Goal: Information Seeking & Learning: Learn about a topic

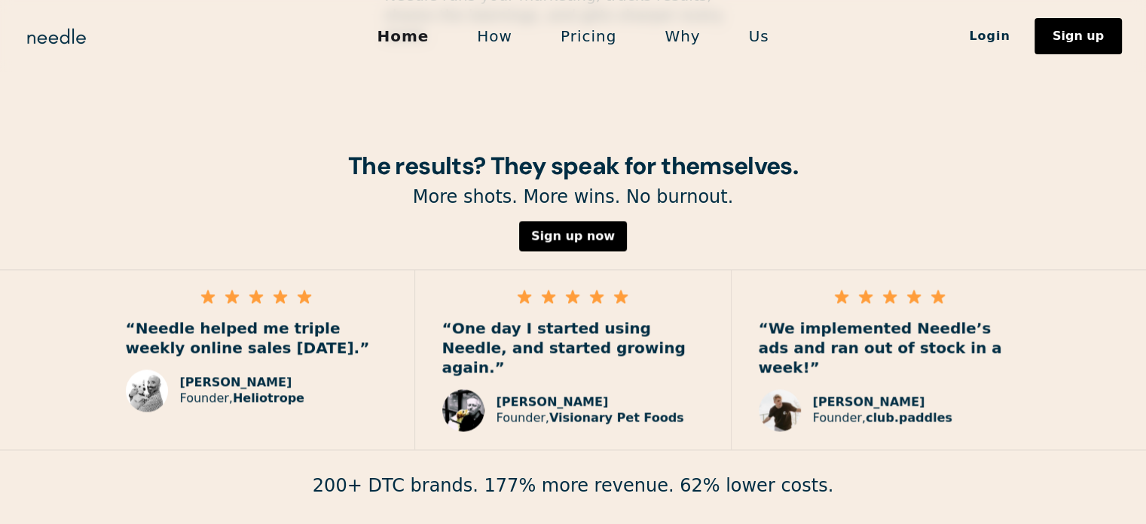
scroll to position [2209, 0]
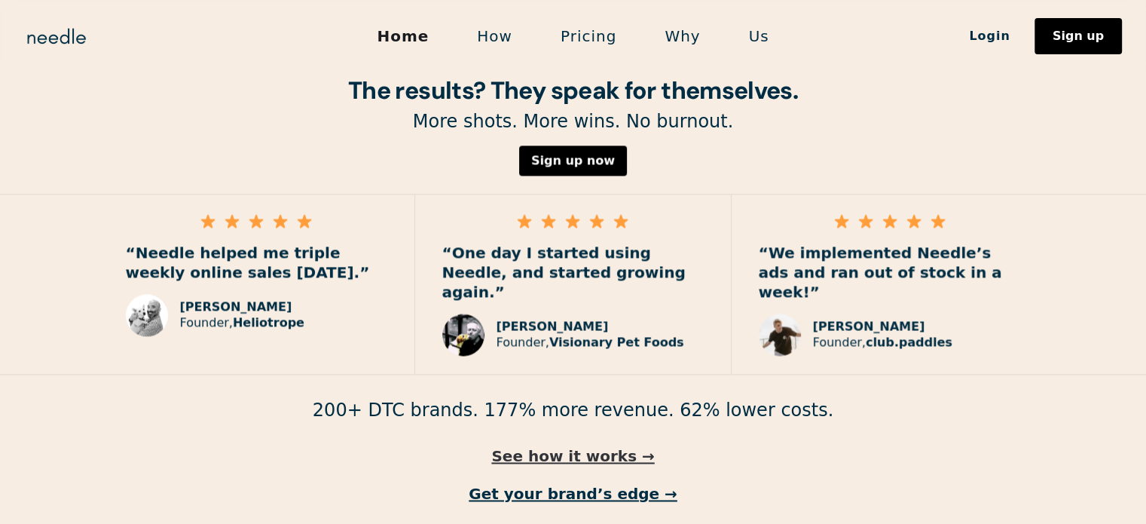
click at [533, 446] on link "See how it works →" at bounding box center [573, 456] width 1146 height 20
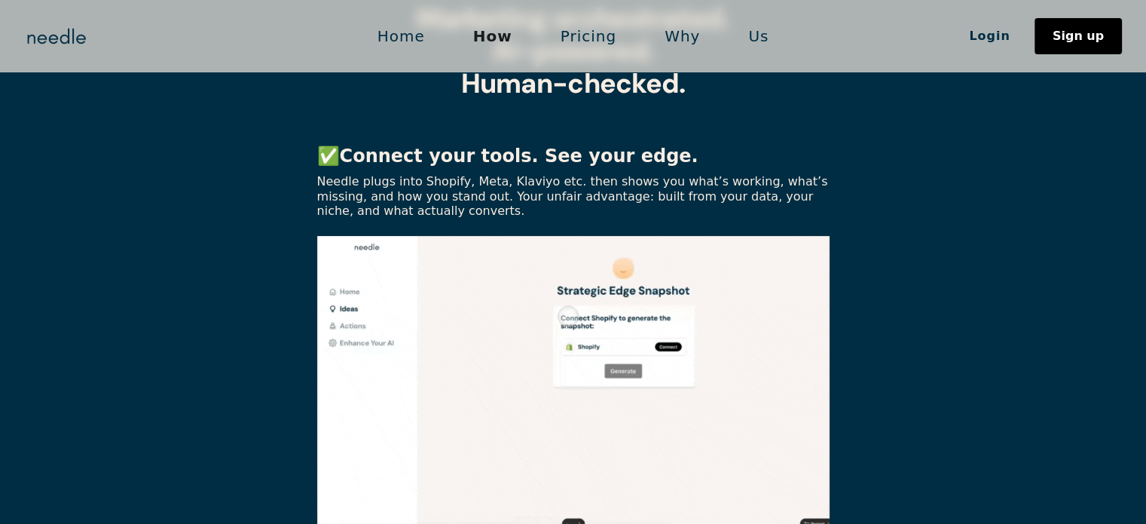
scroll to position [452, 0]
